Goal: Task Accomplishment & Management: Use online tool/utility

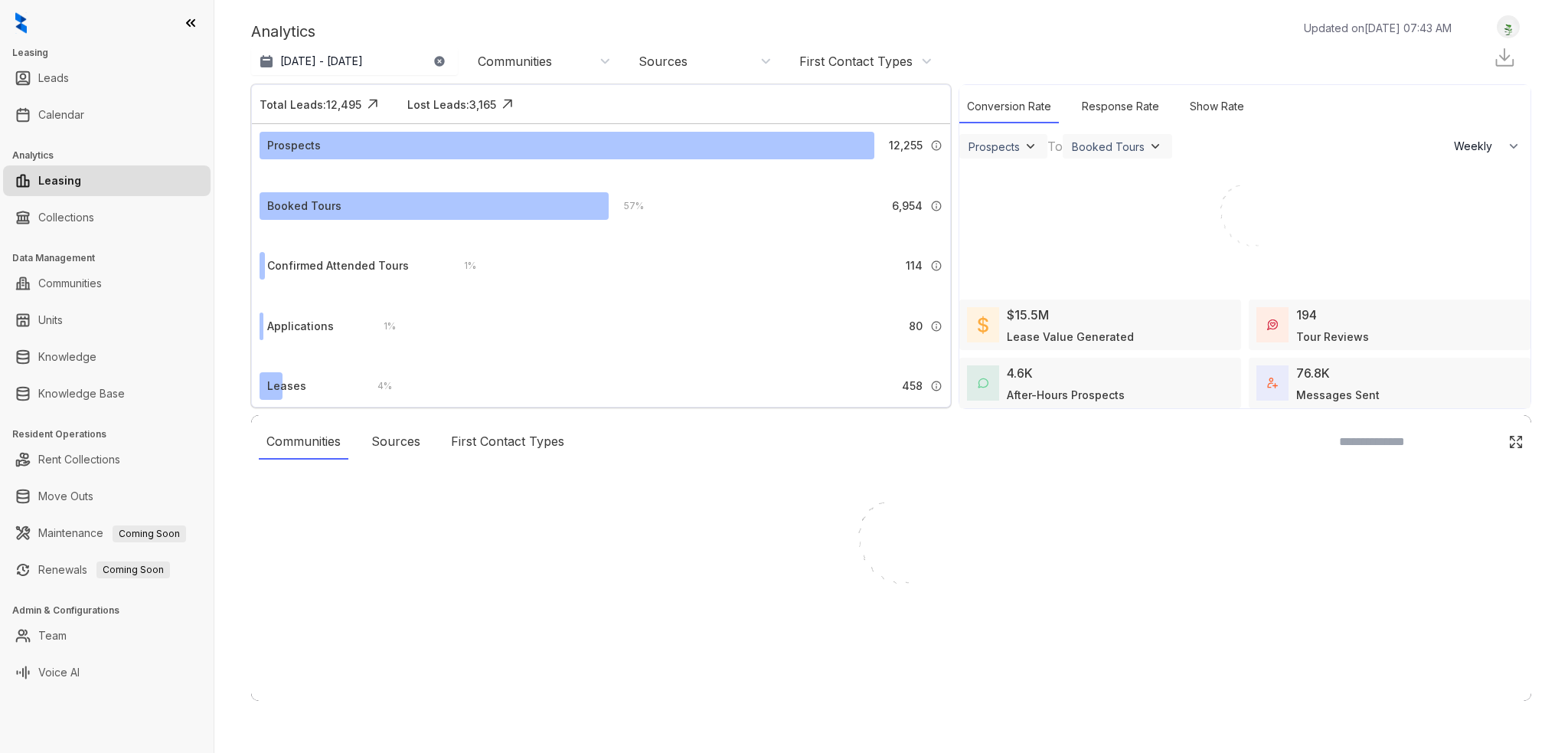
select select "******"
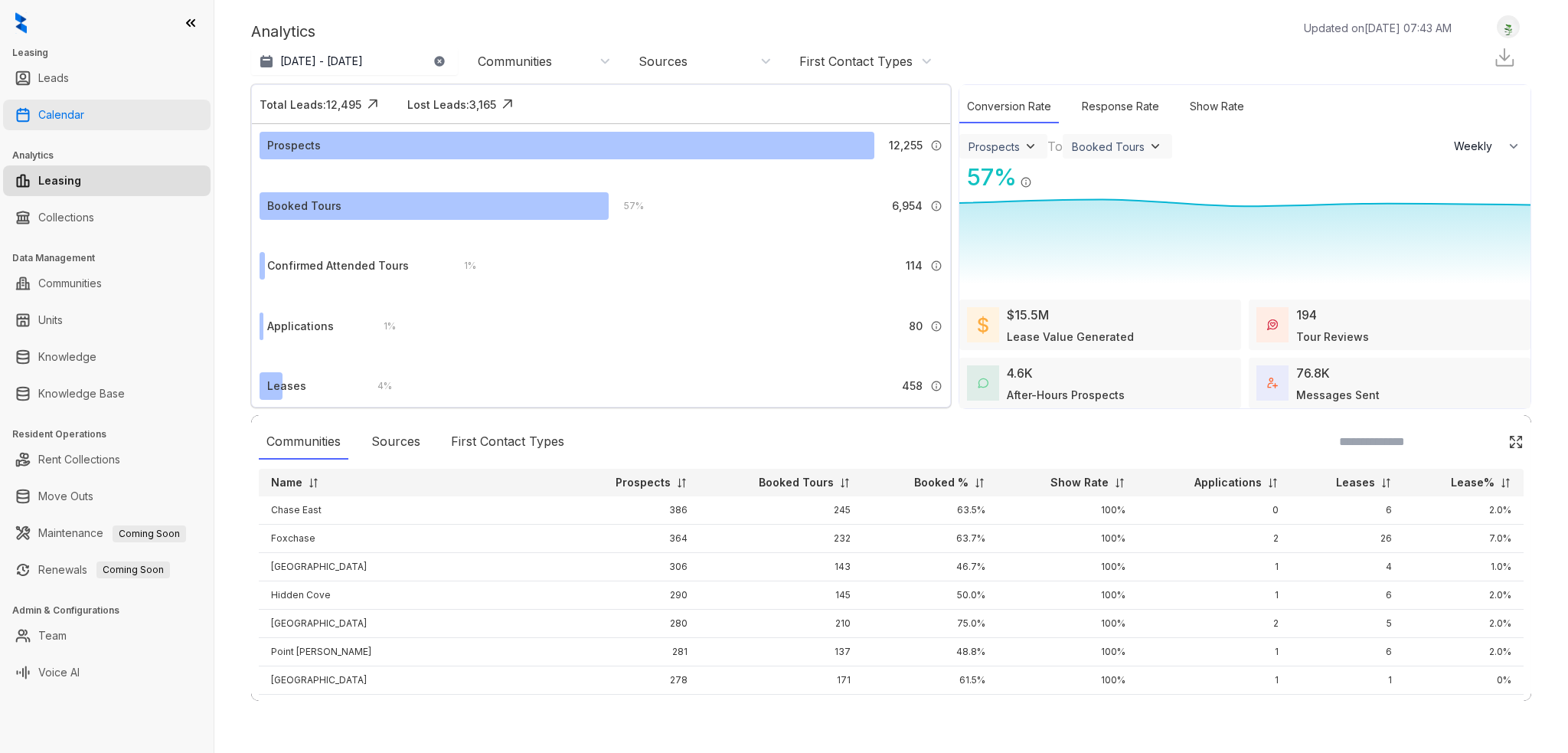
click at [67, 117] on link "Calendar" at bounding box center [61, 115] width 46 height 31
click at [75, 107] on link "Calendar" at bounding box center [61, 115] width 46 height 31
